Goal: Find specific page/section: Find specific page/section

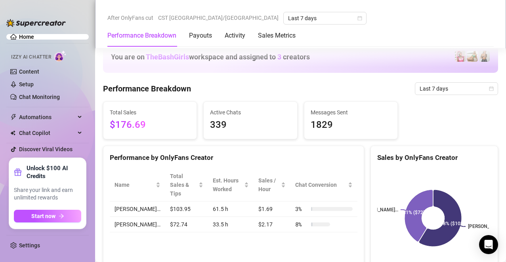
scroll to position [465, 0]
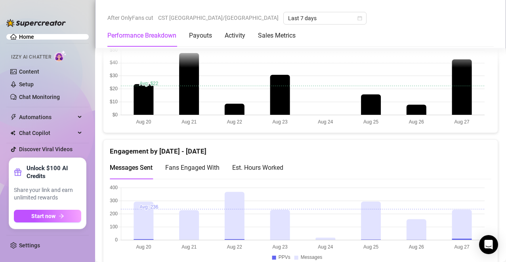
scroll to position [454, 0]
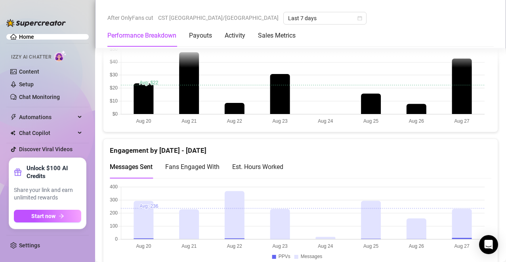
click at [257, 163] on div "Est. Hours Worked" at bounding box center [257, 167] width 51 height 10
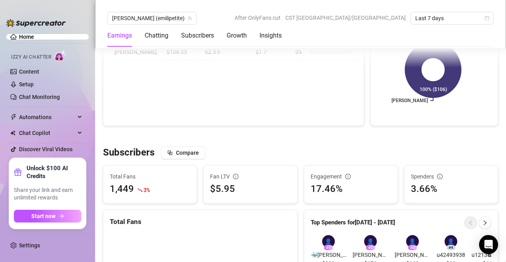
scroll to position [364, 0]
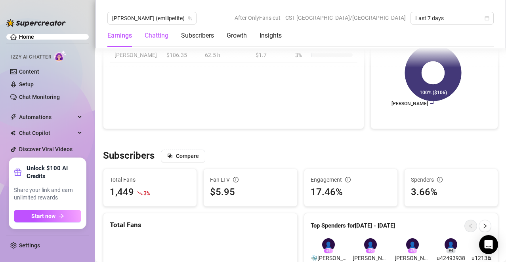
click at [156, 32] on div "Chatting" at bounding box center [157, 36] width 24 height 10
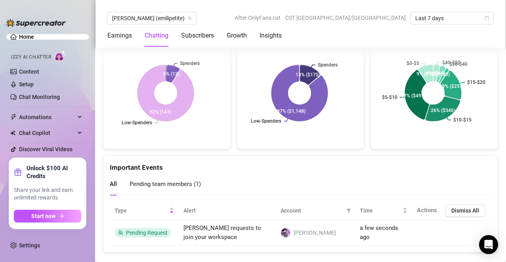
scroll to position [1736, 0]
